Goal: Information Seeking & Learning: Learn about a topic

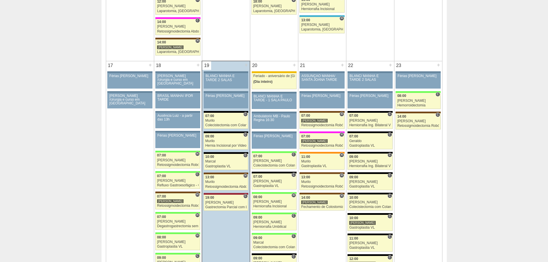
scroll to position [834, 0]
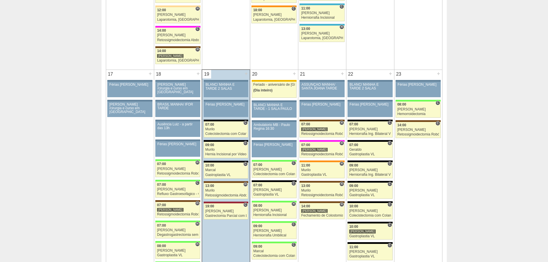
click at [472, 227] on div "Cirurgias « Anterior Agosto 2025 Próximo » Dom Seg Ter Qua Qui Sex Sáb" at bounding box center [274, 113] width 548 height 1837
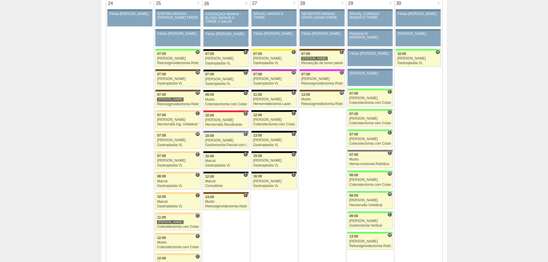
scroll to position [1266, 0]
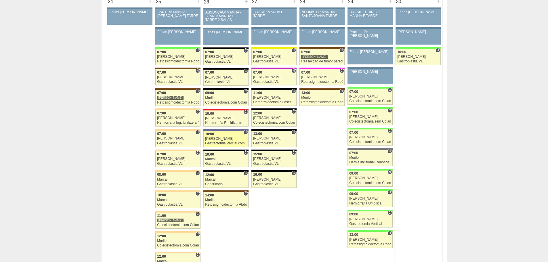
click at [222, 143] on div "Gastrectomia Parcial com Linfadenectomia" at bounding box center [226, 144] width 42 height 4
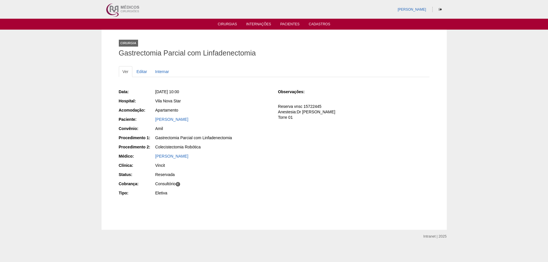
drag, startPoint x: 178, startPoint y: 147, endPoint x: 209, endPoint y: 148, distance: 30.8
click at [209, 148] on div "Colecistectomia Robótica" at bounding box center [212, 147] width 115 height 6
drag, startPoint x: 179, startPoint y: 135, endPoint x: 223, endPoint y: 141, distance: 44.4
click at [223, 141] on div "Gastrectomia Parcial com Linfadenectomia" at bounding box center [212, 138] width 115 height 7
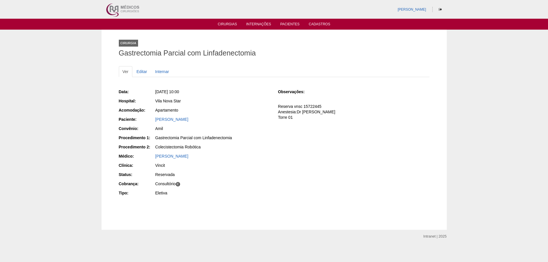
click at [225, 141] on div "Gastrectomia Parcial com Linfadenectomia" at bounding box center [212, 138] width 115 height 7
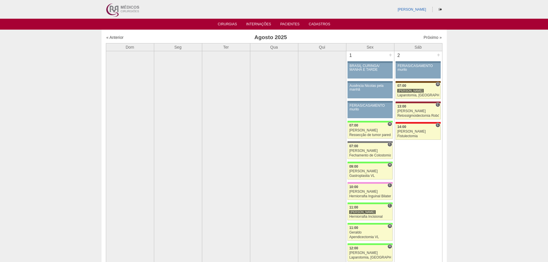
scroll to position [1264, 0]
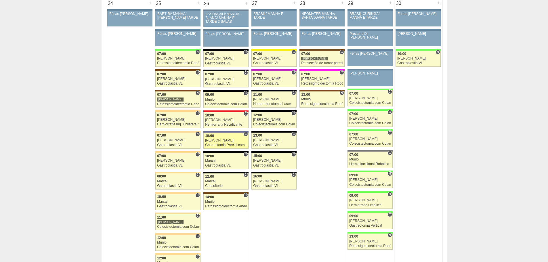
click at [236, 141] on div "[PERSON_NAME]" at bounding box center [226, 141] width 42 height 4
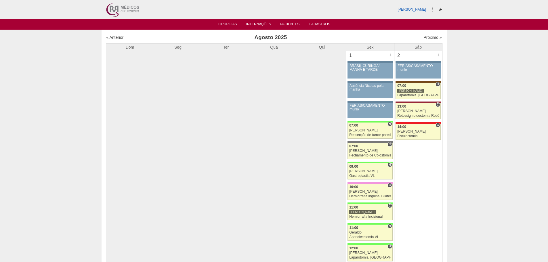
scroll to position [1263, 0]
